Goal: Information Seeking & Learning: Learn about a topic

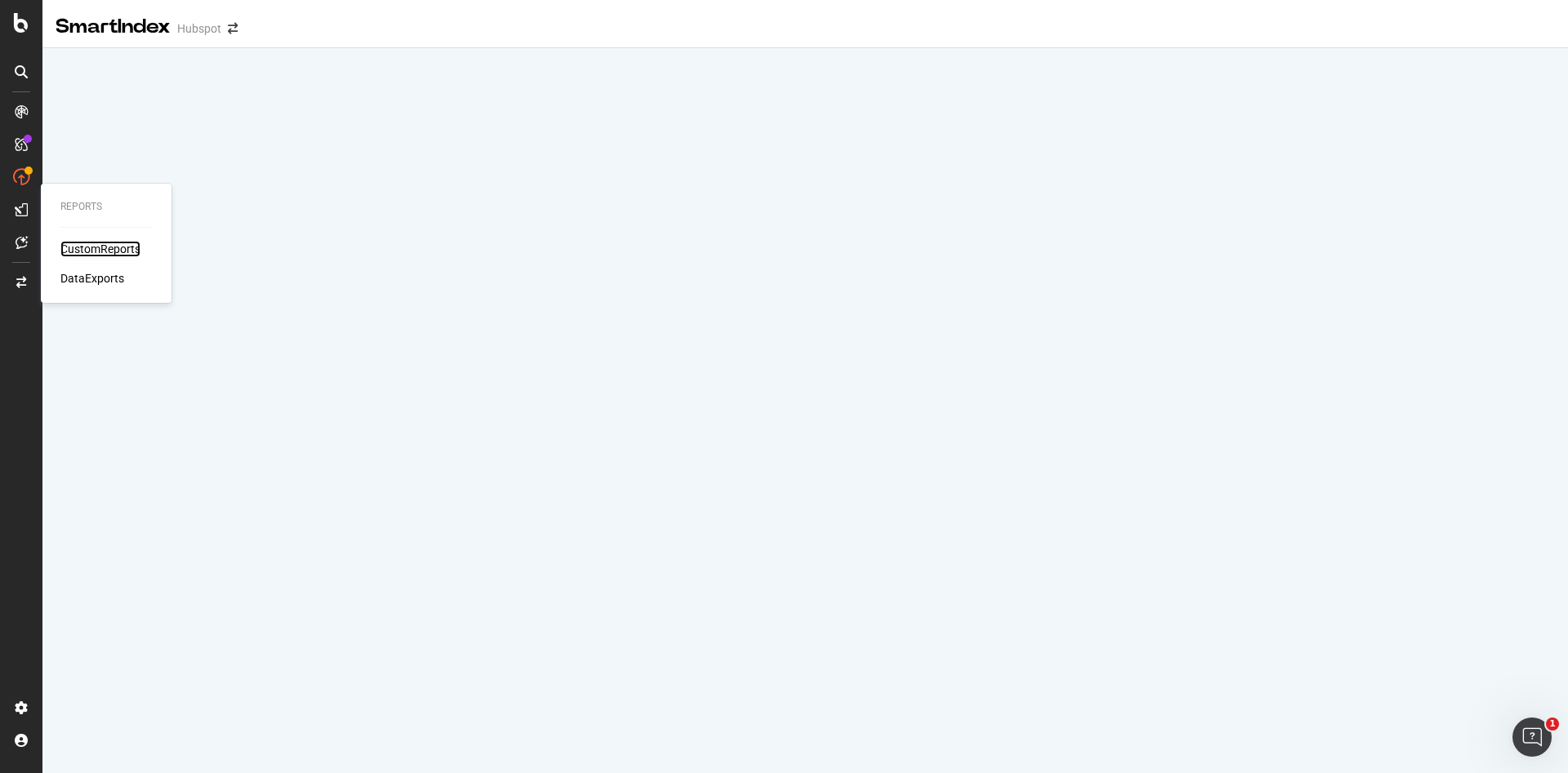
click at [83, 242] on div "CustomReports" at bounding box center [100, 249] width 80 height 16
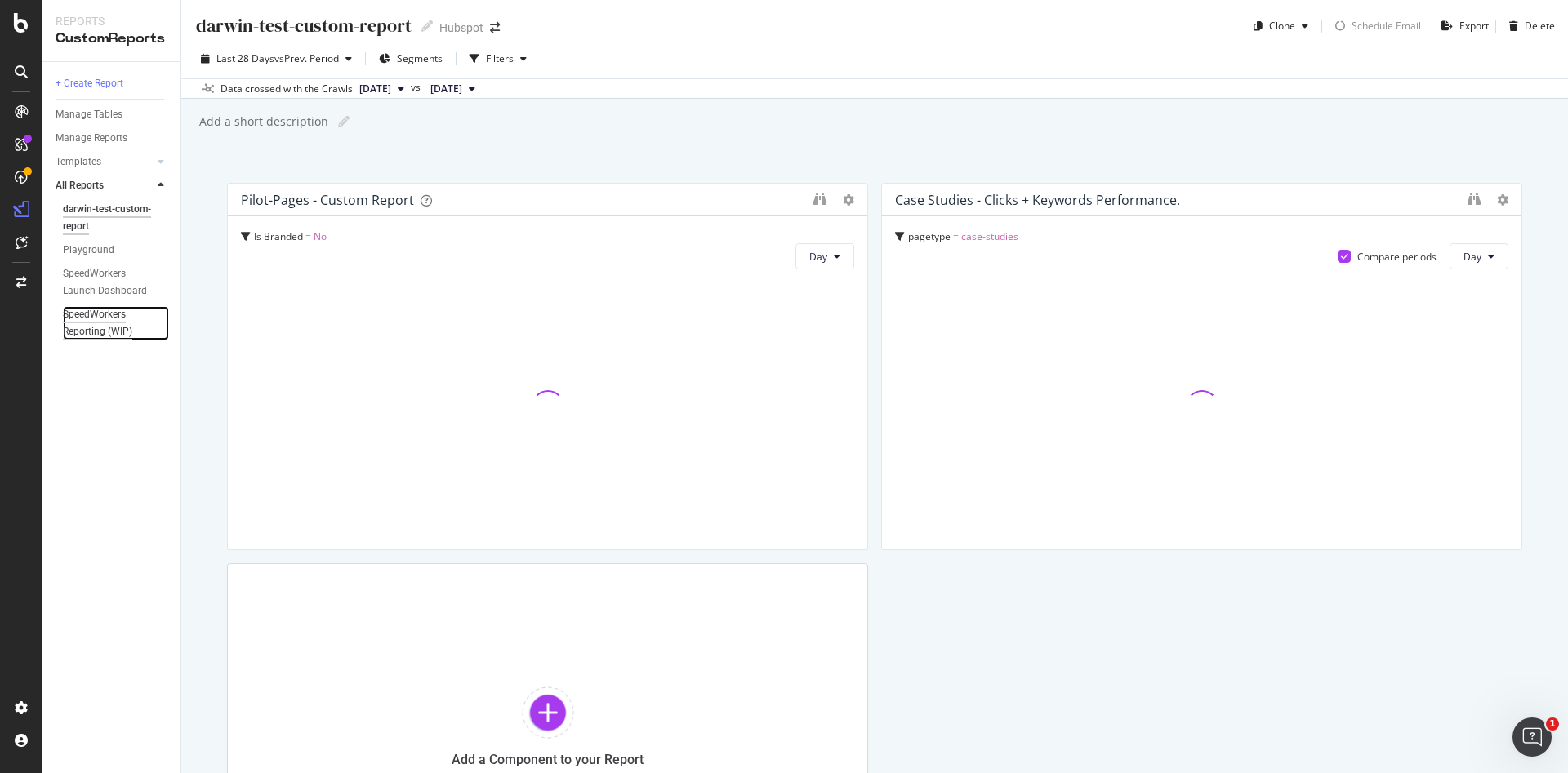
click at [89, 319] on div "SpeedWorkers Reporting (WIP)" at bounding box center [110, 323] width 95 height 35
